Goal: Check status: Check status

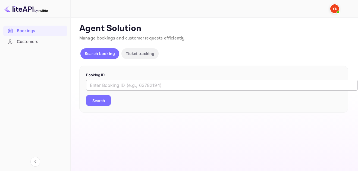
click at [163, 83] on input "text" at bounding box center [222, 85] width 272 height 11
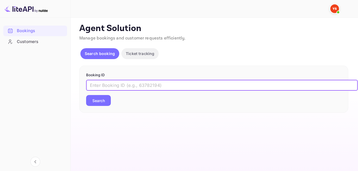
paste input "9618102"
type input "9618102"
click at [106, 103] on button "Search" at bounding box center [98, 100] width 25 height 11
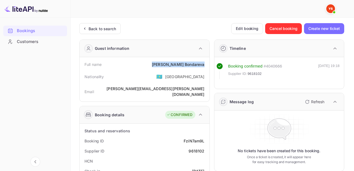
drag, startPoint x: 168, startPoint y: 65, endPoint x: 207, endPoint y: 65, distance: 39.4
click at [207, 65] on div "Full name [PERSON_NAME]" at bounding box center [145, 64] width 126 height 10
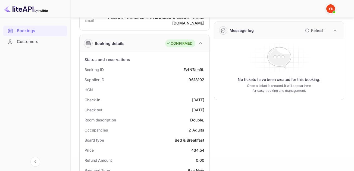
scroll to position [82, 0]
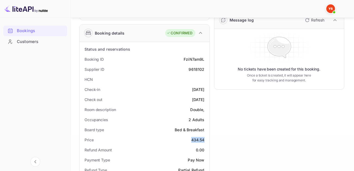
drag, startPoint x: 192, startPoint y: 134, endPoint x: 205, endPoint y: 135, distance: 13.1
click at [205, 135] on div "Price 434.54" at bounding box center [145, 140] width 126 height 10
copy div "434.54"
